Goal: Task Accomplishment & Management: Use online tool/utility

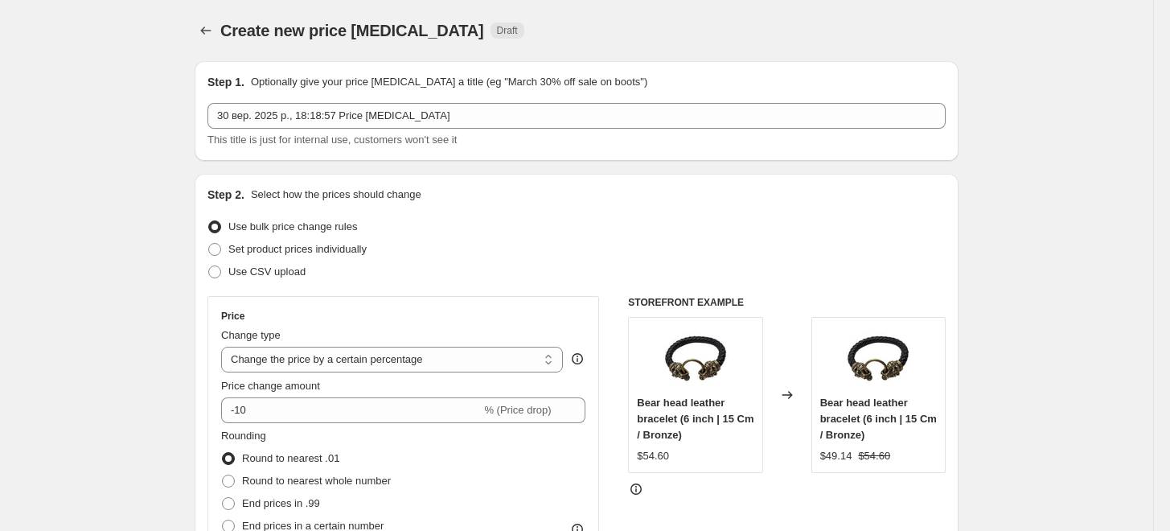
select select "percentage"
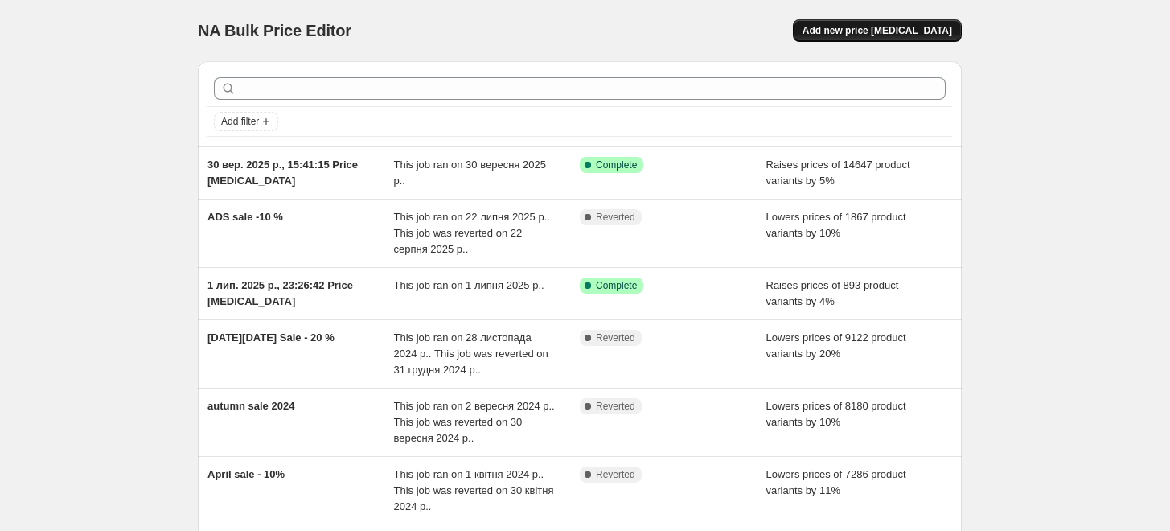
click at [936, 27] on span "Add new price [MEDICAL_DATA]" at bounding box center [877, 30] width 150 height 13
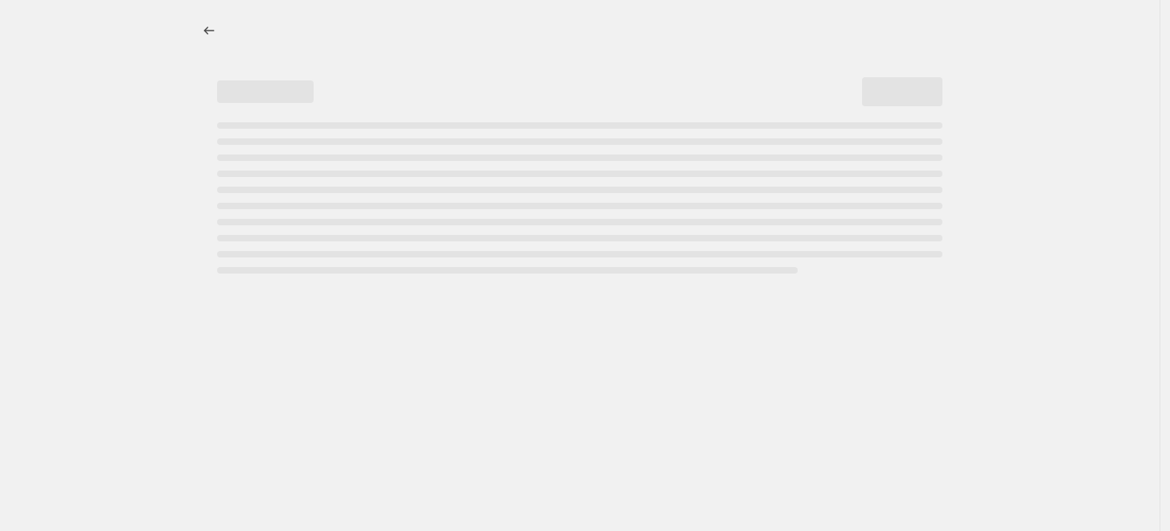
select select "percentage"
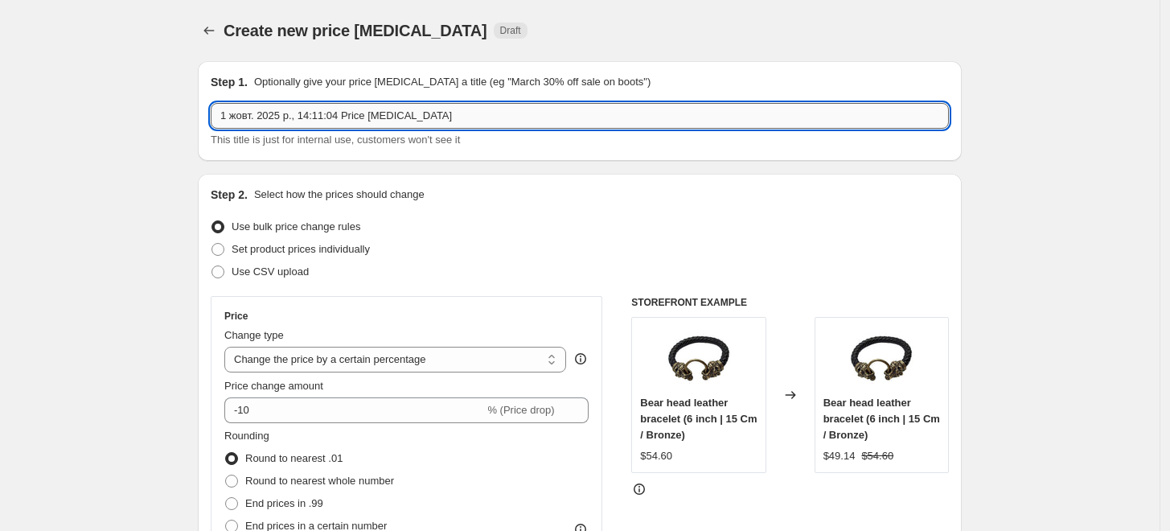
click at [461, 108] on input "1 жовт. 2025 р., 14:11:04 Price [MEDICAL_DATA]" at bounding box center [580, 116] width 738 height 26
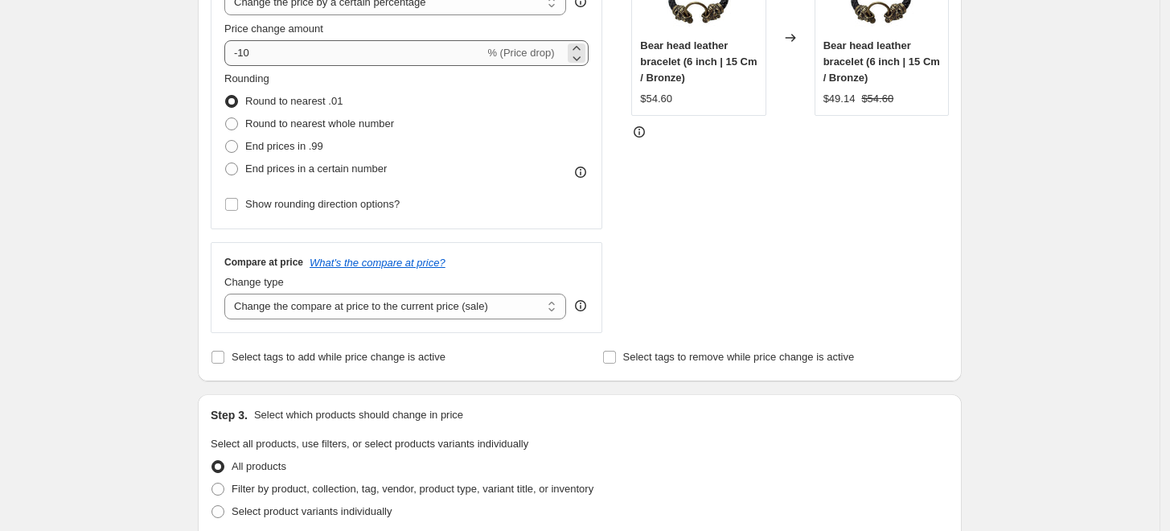
type input "Helloween sale -25%"
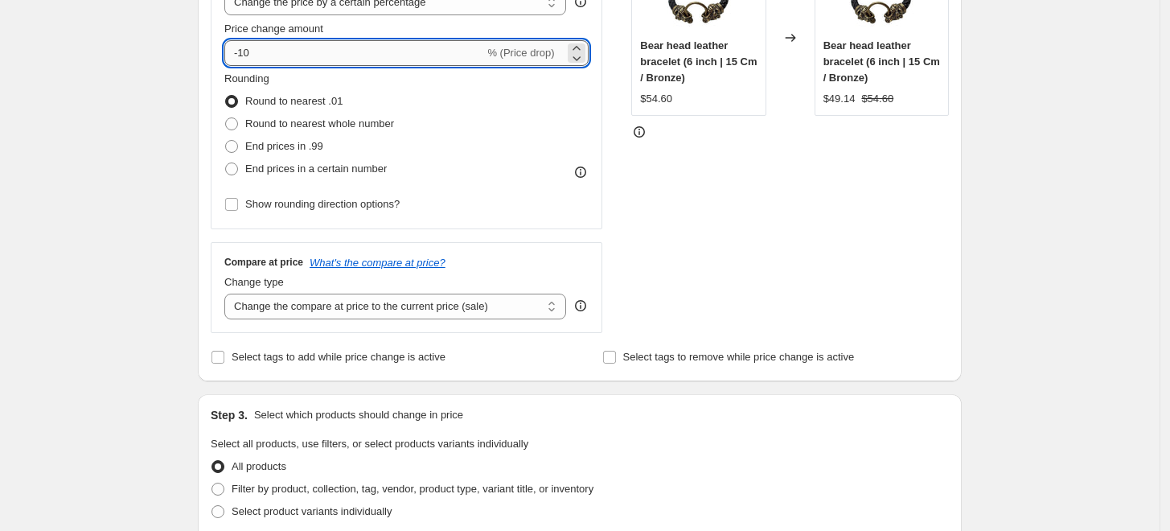
click at [340, 44] on input "-10" at bounding box center [354, 53] width 260 height 26
type input "-1"
type input "-25"
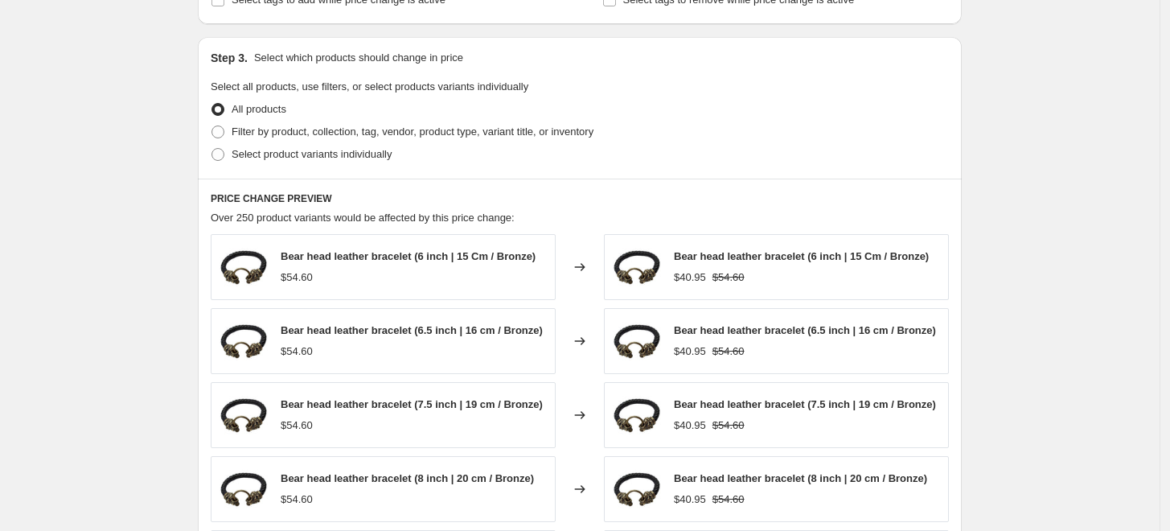
scroll to position [1081, 0]
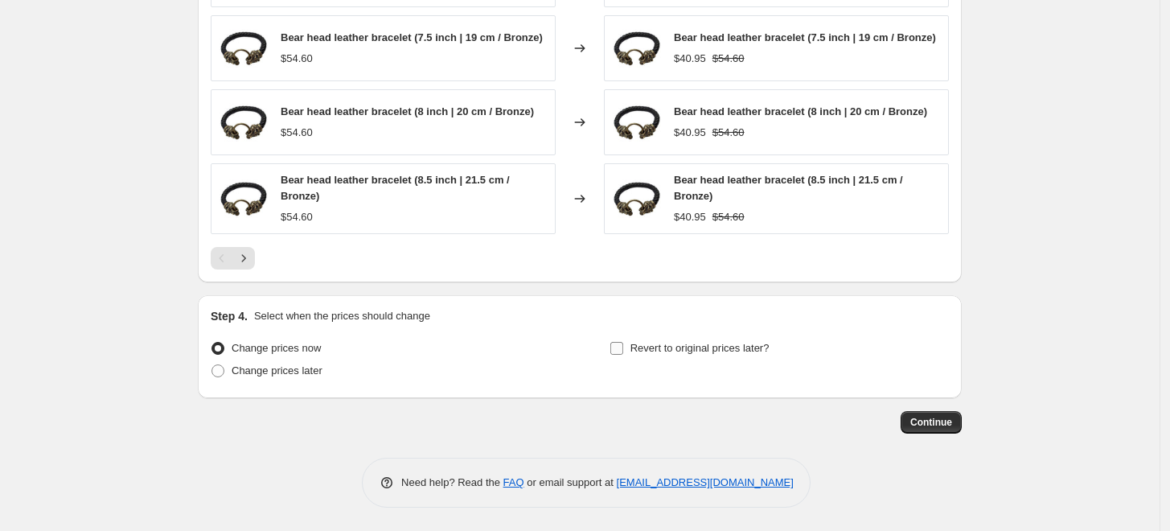
click at [624, 352] on span at bounding box center [616, 348] width 14 height 14
click at [623, 352] on input "Revert to original prices later?" at bounding box center [616, 348] width 13 height 13
checkbox input "true"
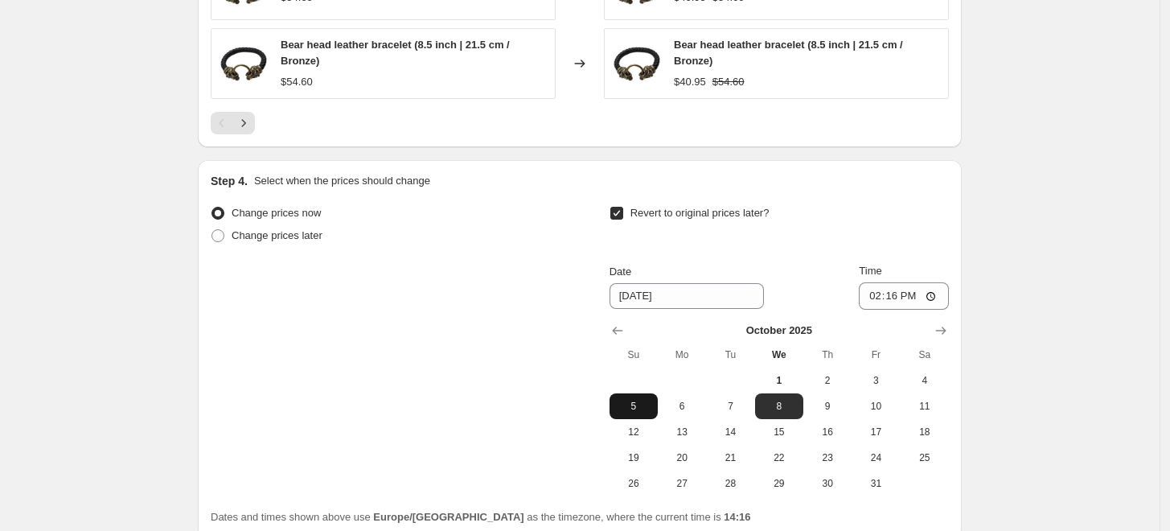
scroll to position [1260, 0]
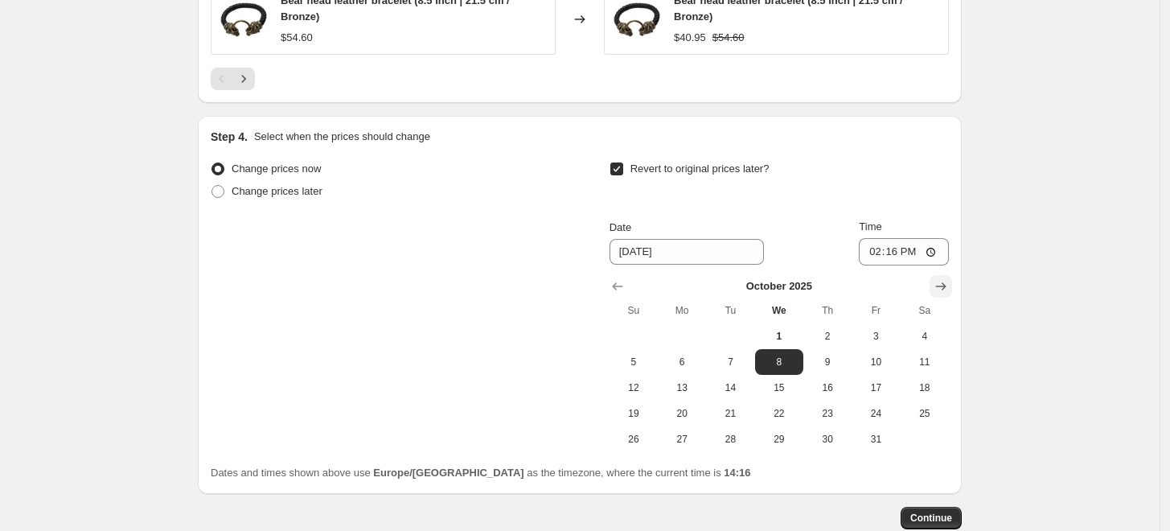
click at [949, 291] on icon "Show next month, November 2025" at bounding box center [941, 286] width 16 height 16
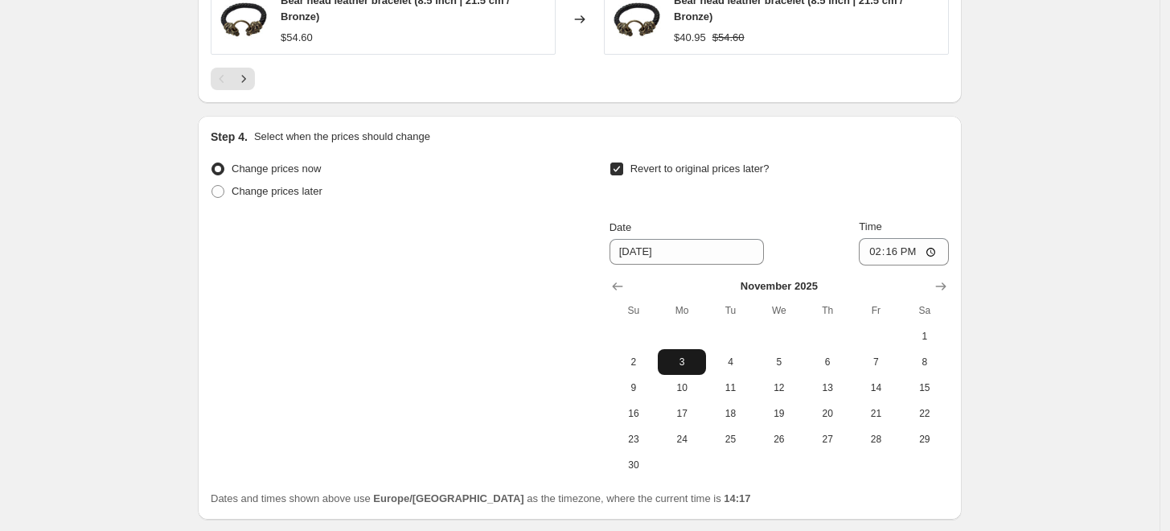
click at [673, 370] on button "3" at bounding box center [682, 362] width 48 height 26
type input "[DATE]"
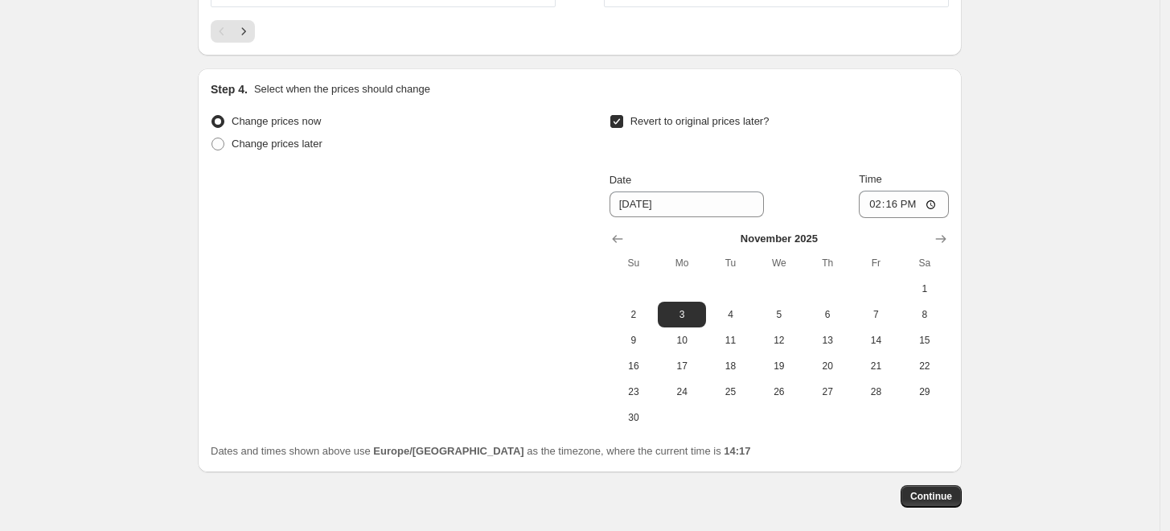
scroll to position [1382, 0]
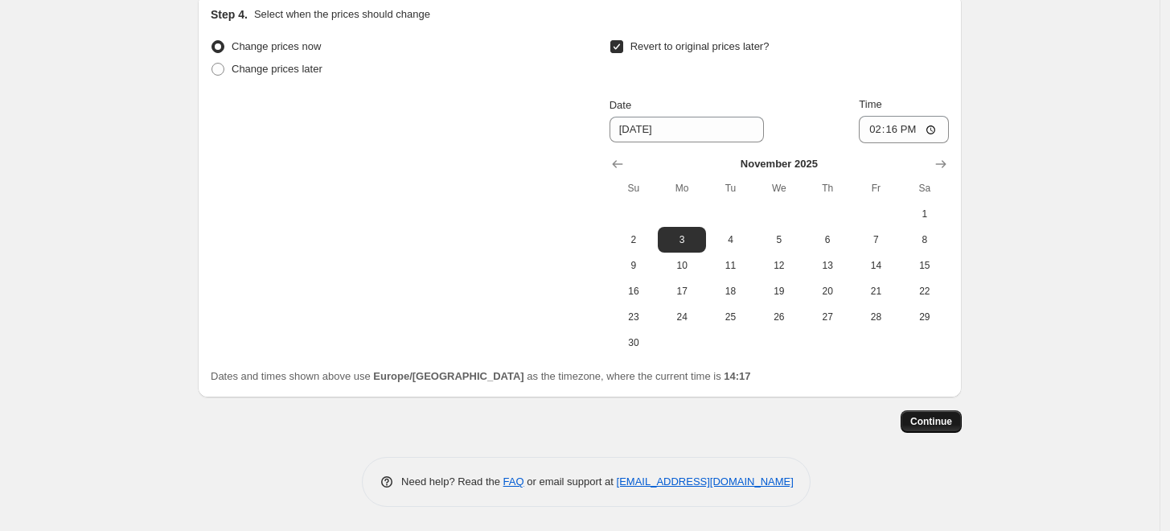
click at [927, 418] on span "Continue" at bounding box center [931, 421] width 42 height 13
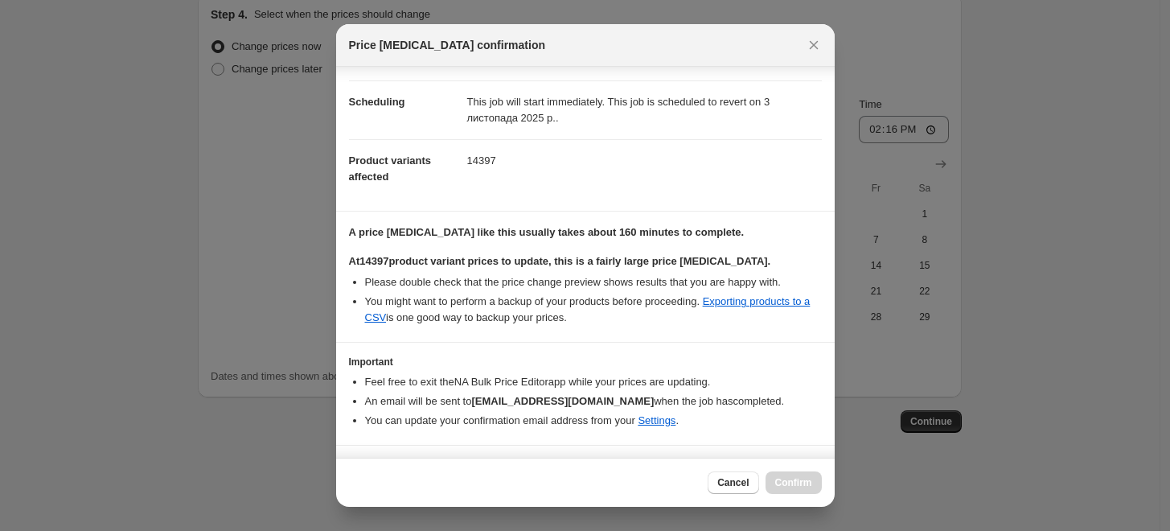
scroll to position [150, 0]
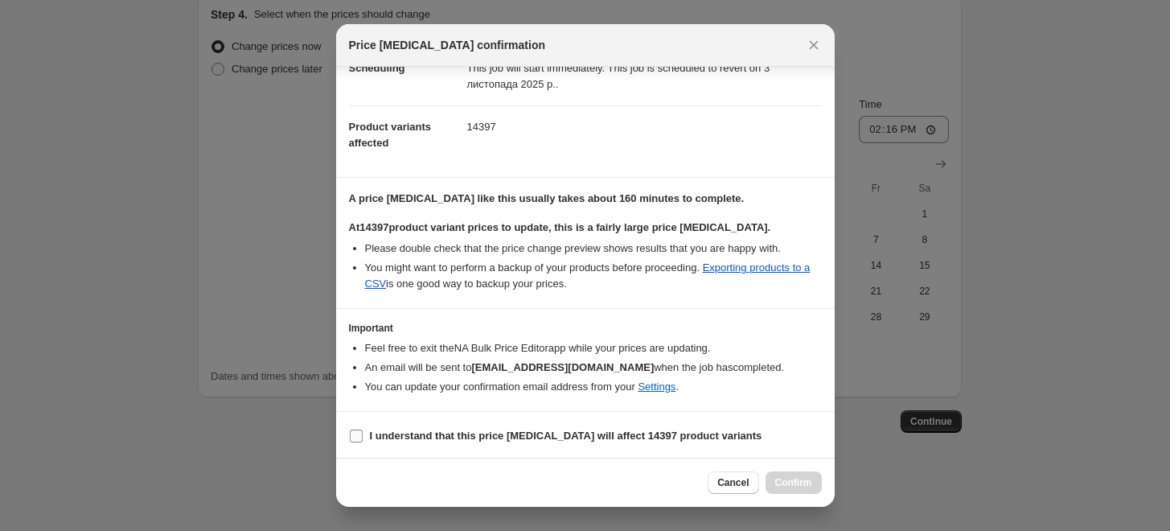
click at [445, 433] on b "I understand that this price [MEDICAL_DATA] will affect 14397 product variants" at bounding box center [566, 435] width 392 height 12
click at [363, 433] on input "I understand that this price [MEDICAL_DATA] will affect 14397 product variants" at bounding box center [356, 435] width 13 height 13
checkbox input "true"
click at [785, 487] on span "Confirm" at bounding box center [793, 482] width 37 height 13
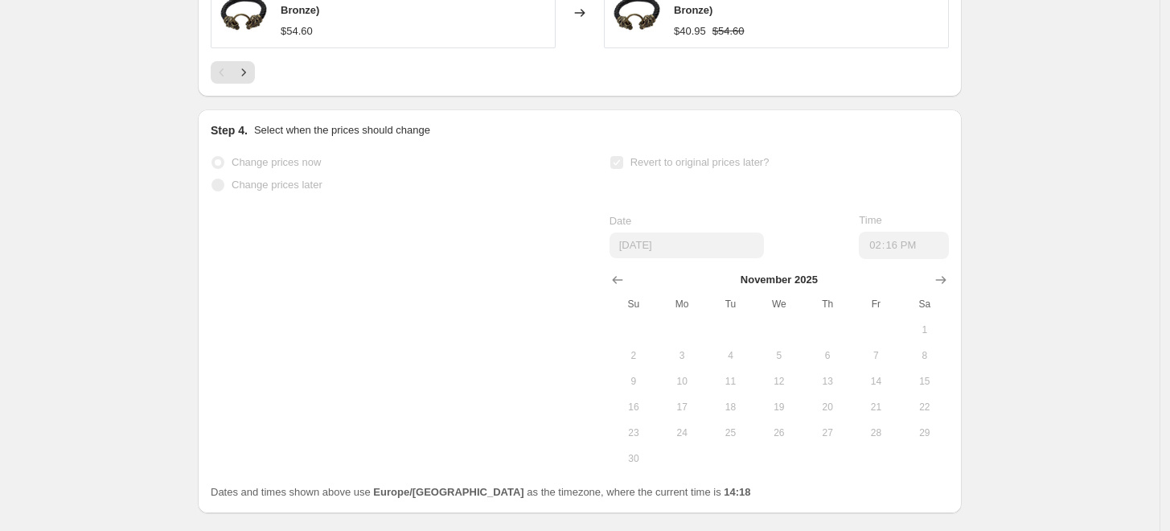
scroll to position [1424, 0]
